Goal: Find specific page/section

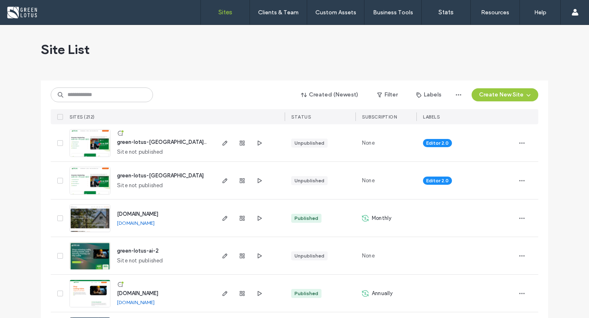
scroll to position [27, 0]
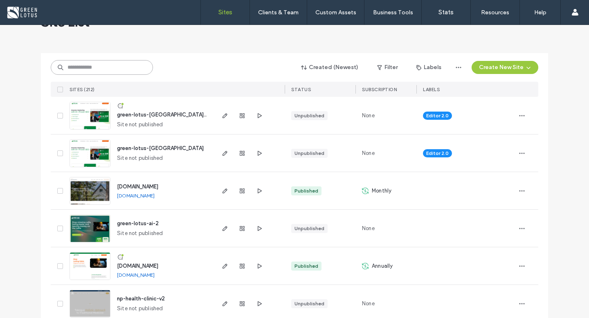
click at [99, 65] on input at bounding box center [102, 67] width 102 height 15
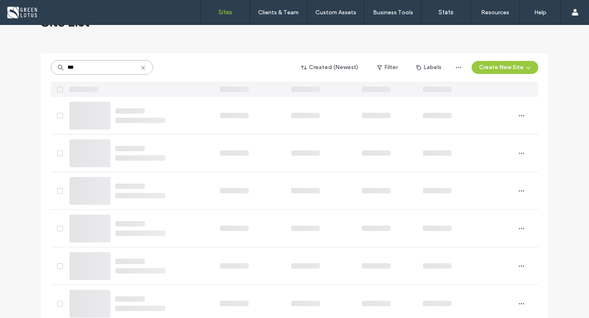
scroll to position [0, 0]
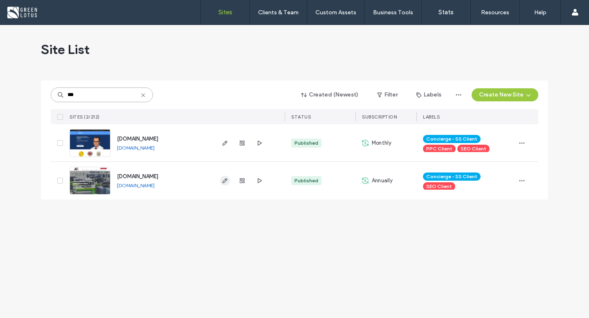
type input "***"
click at [223, 180] on icon "button" at bounding box center [225, 181] width 7 height 7
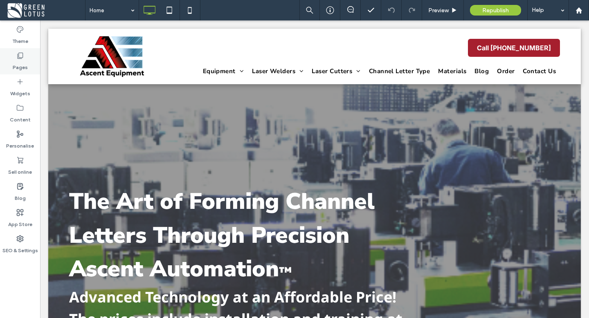
click at [20, 68] on label "Pages" at bounding box center [20, 65] width 15 height 11
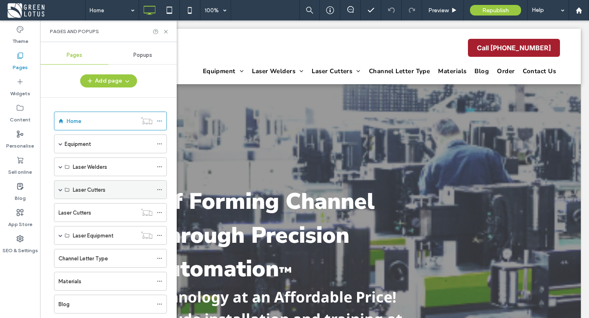
click at [62, 190] on span at bounding box center [61, 190] width 4 height 4
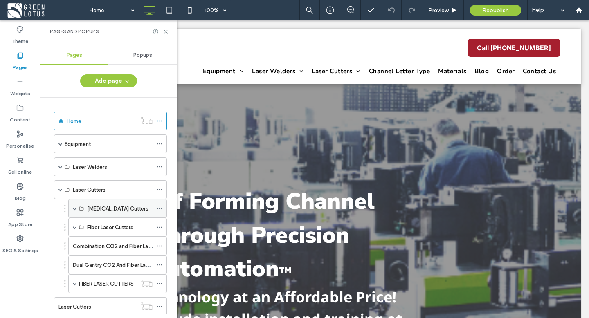
click at [74, 209] on span at bounding box center [75, 209] width 4 height 4
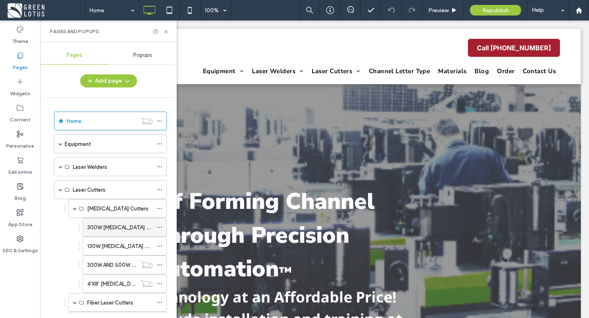
click at [101, 227] on label "300W CO2 Laser Cutter" at bounding box center [124, 228] width 74 height 14
